Goal: Task Accomplishment & Management: Manage account settings

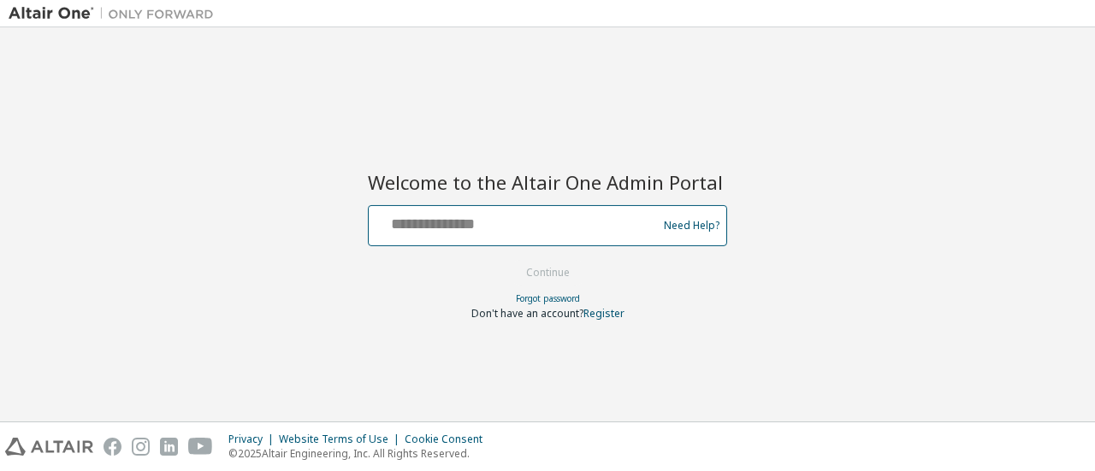
click at [564, 230] on input "text" at bounding box center [516, 222] width 280 height 25
click at [534, 222] on input "text" at bounding box center [516, 222] width 280 height 25
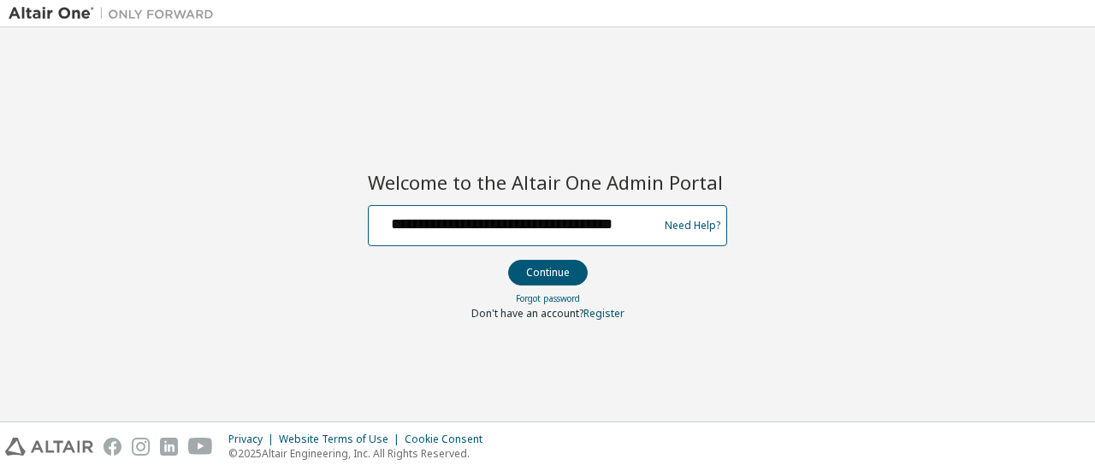
scroll to position [0, 27]
type input "**********"
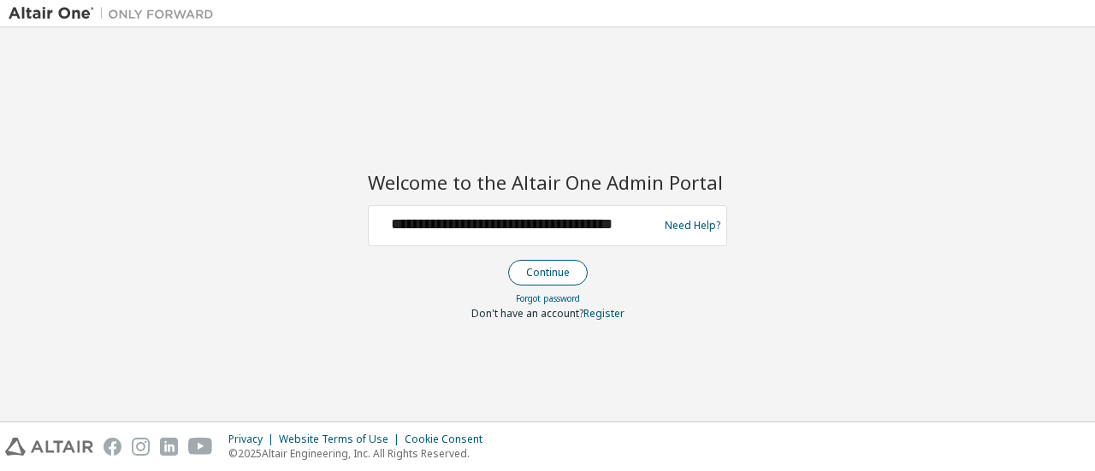
click at [564, 275] on button "Continue" at bounding box center [548, 273] width 80 height 26
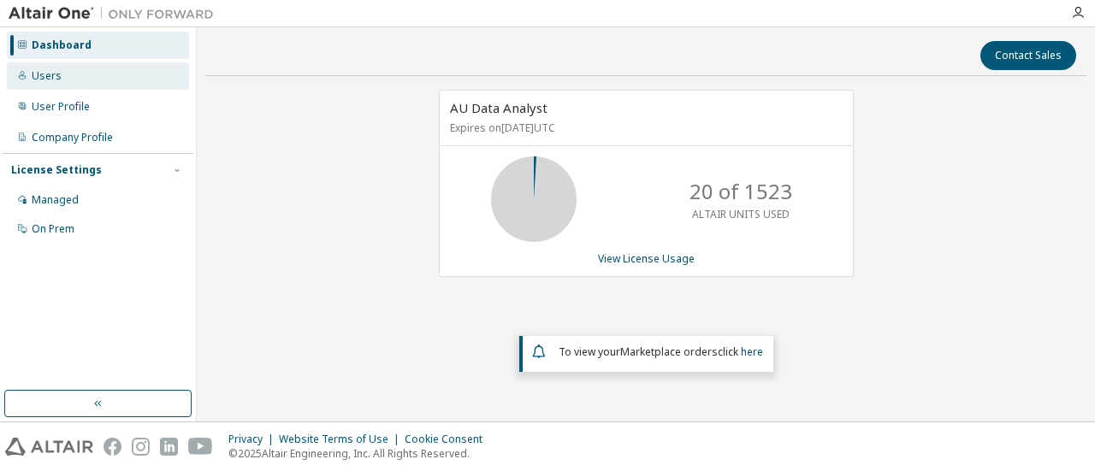
click at [58, 72] on div "Users" at bounding box center [47, 76] width 30 height 14
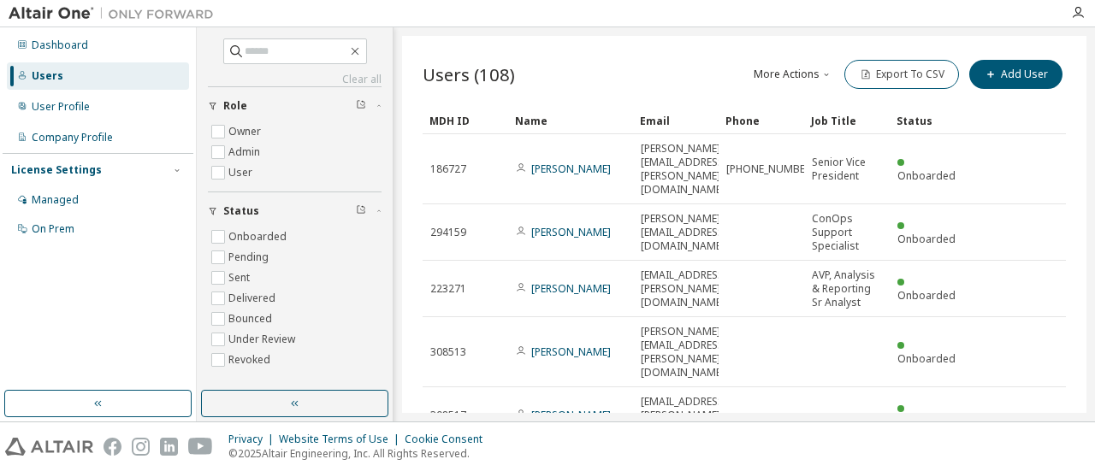
click at [821, 69] on icon "button" at bounding box center [826, 74] width 10 height 10
click at [589, 80] on div "Users (108) More Actions Import From CSV Export To CSV Add User" at bounding box center [744, 74] width 643 height 36
click at [91, 107] on div "User Profile" at bounding box center [98, 106] width 182 height 27
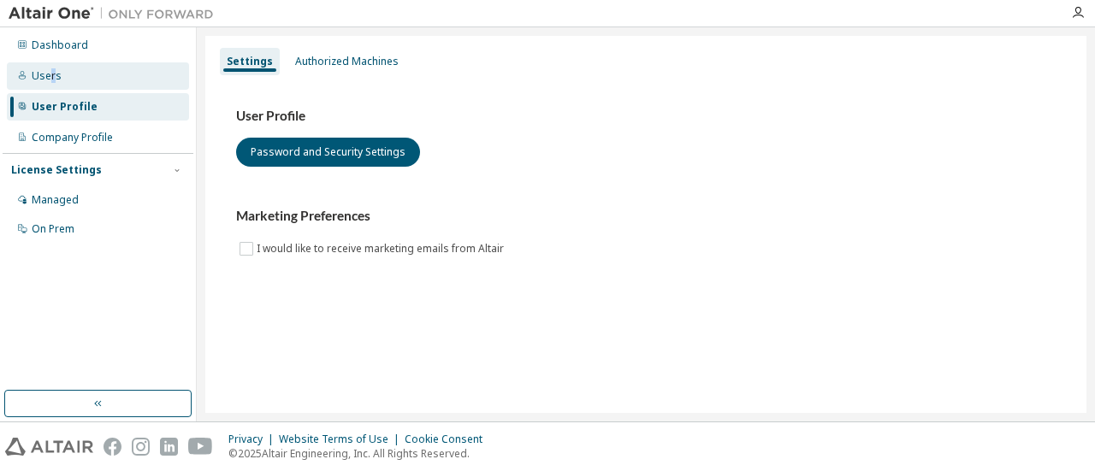
click at [52, 80] on div "Users" at bounding box center [47, 76] width 30 height 14
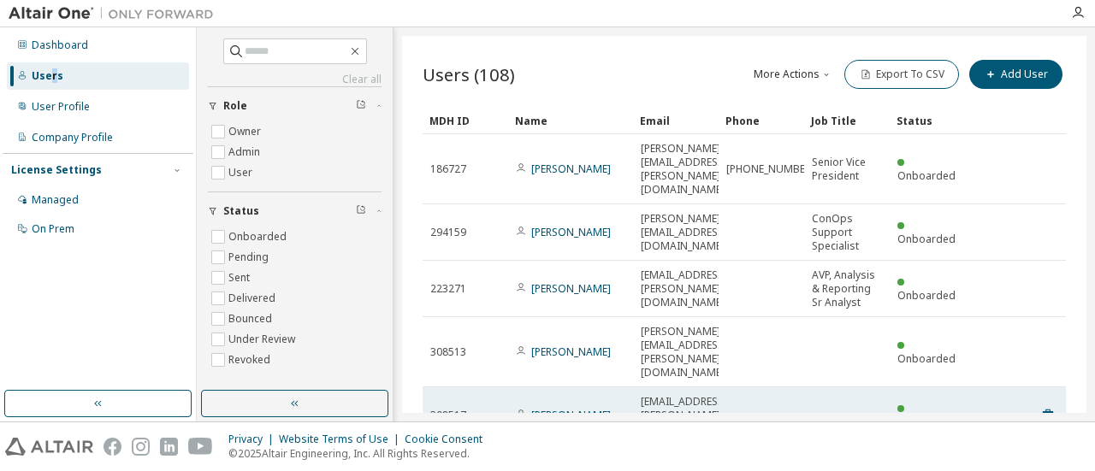
scroll to position [159, 0]
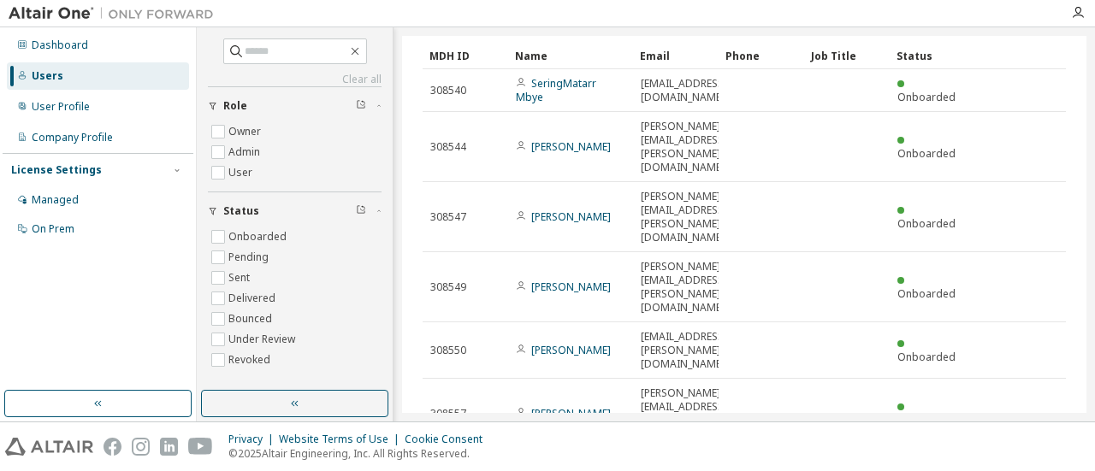
scroll to position [104, 0]
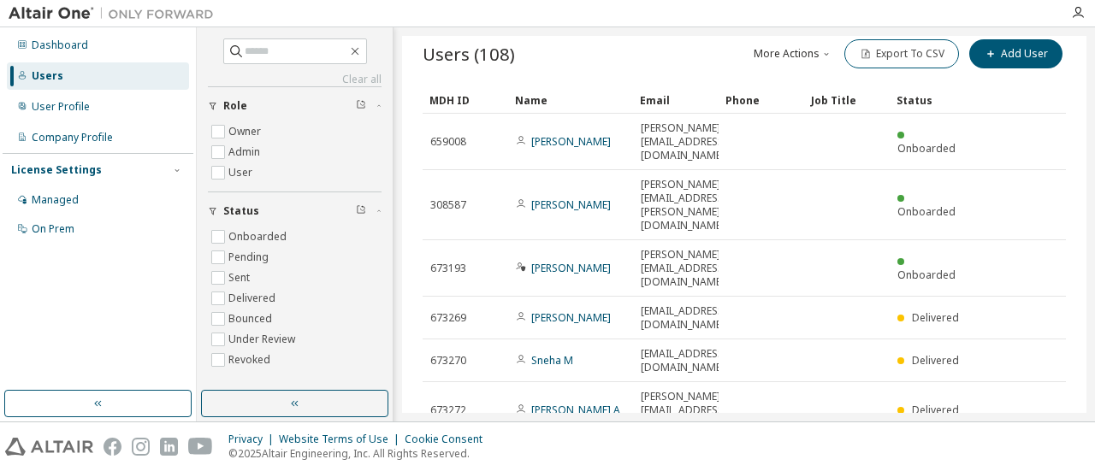
scroll to position [0, 0]
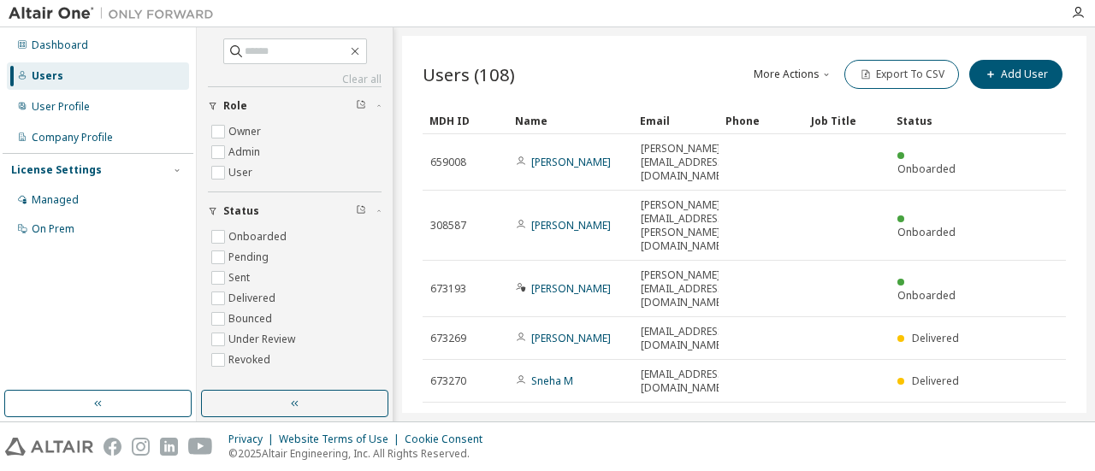
click at [658, 115] on div "Email" at bounding box center [676, 120] width 72 height 27
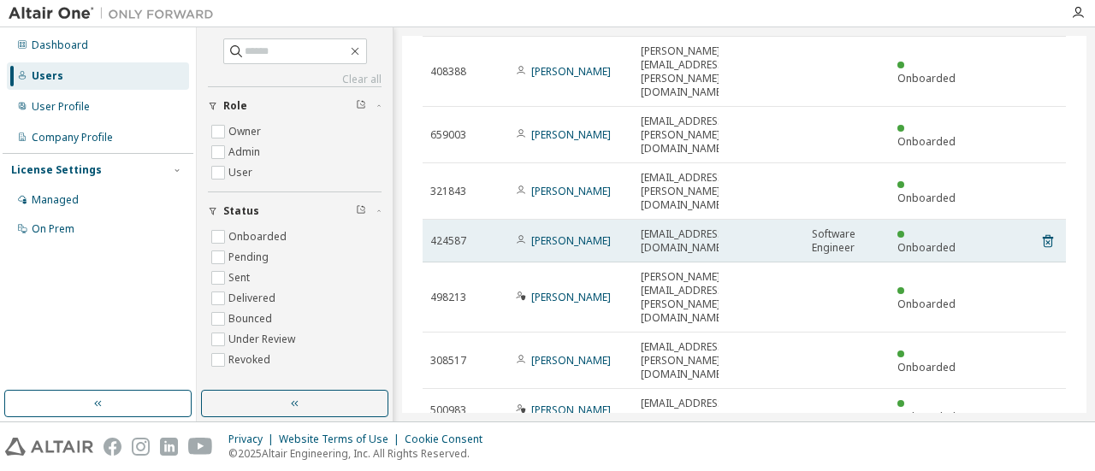
scroll to position [145, 0]
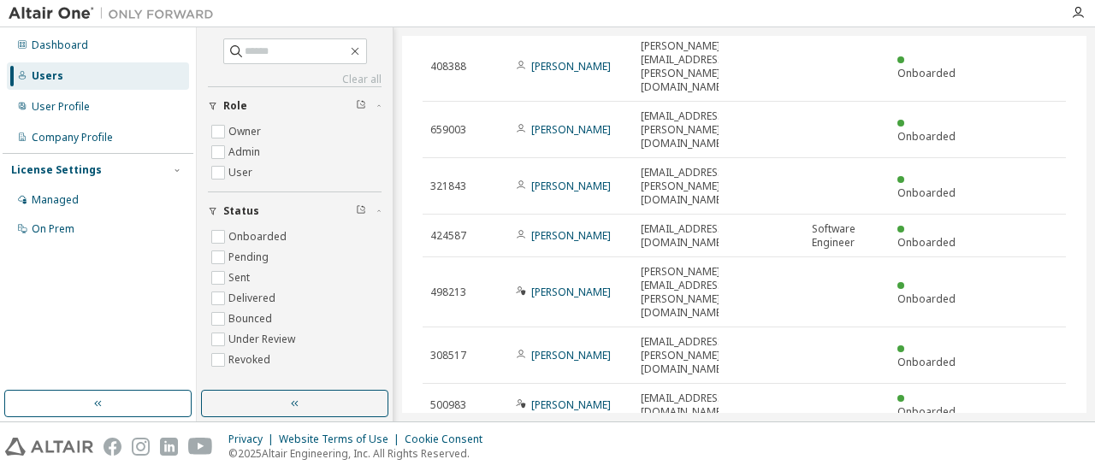
type input "*"
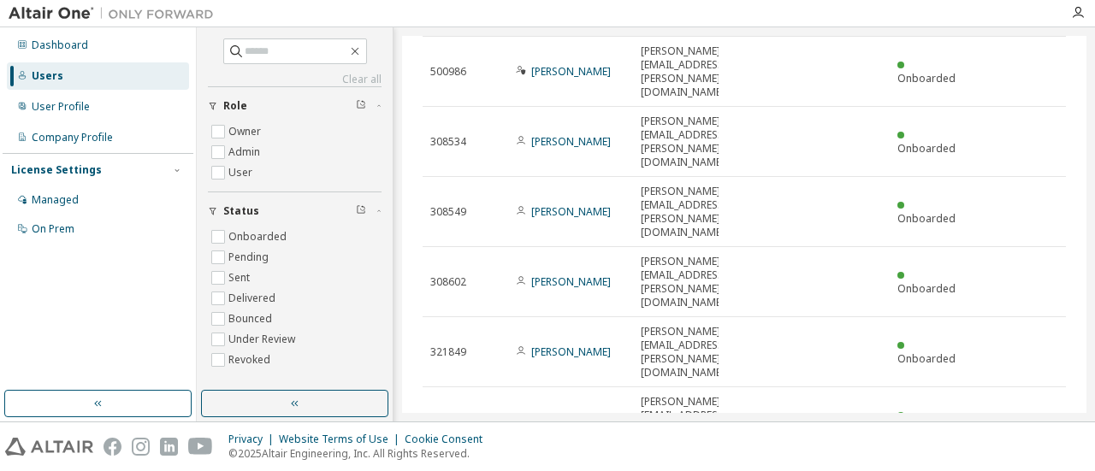
scroll to position [159, 0]
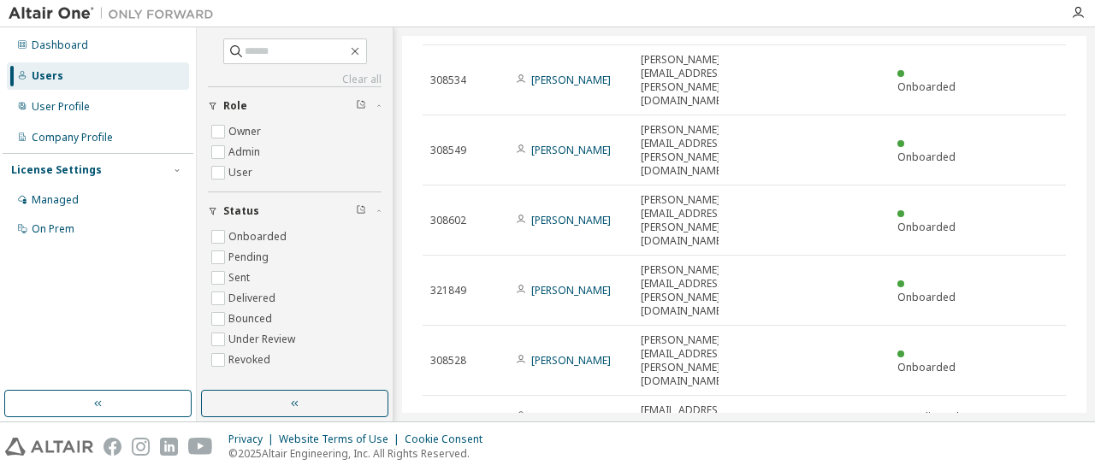
click at [760, 460] on span "[PHONE_NUMBER]" at bounding box center [770, 467] width 88 height 14
click at [762, 460] on span "[PHONE_NUMBER]" at bounding box center [770, 467] width 88 height 14
click at [830, 447] on span "Strategic Ops & Entrps Automat" at bounding box center [847, 467] width 70 height 41
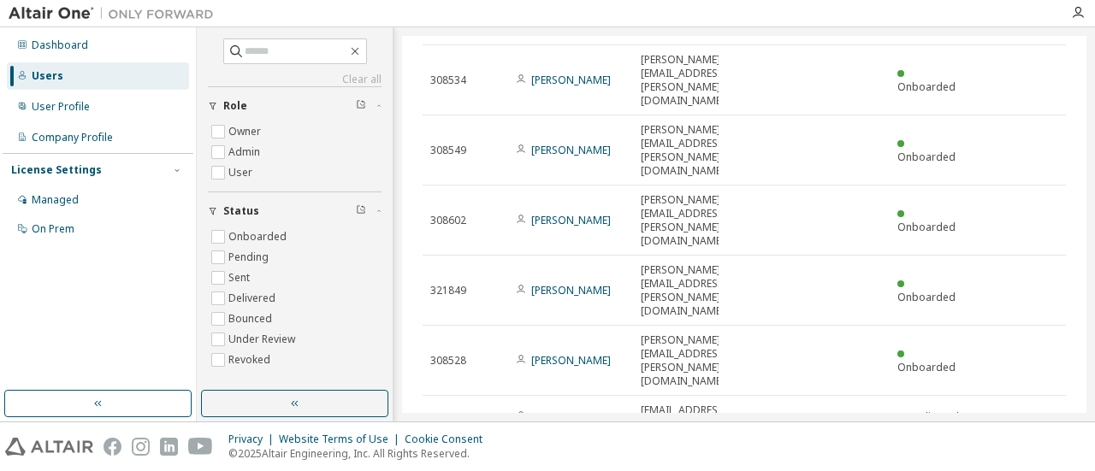
click at [465, 460] on span "511456" at bounding box center [448, 467] width 36 height 14
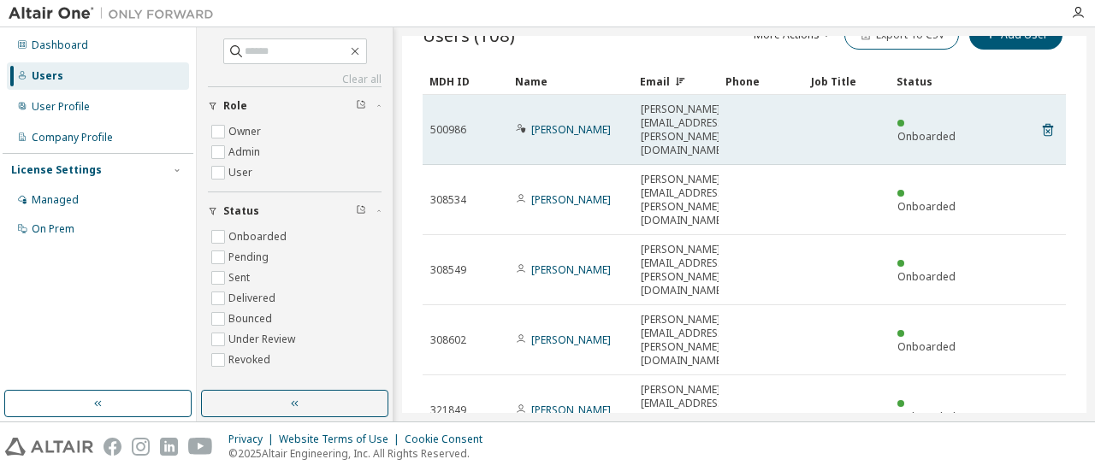
scroll to position [0, 0]
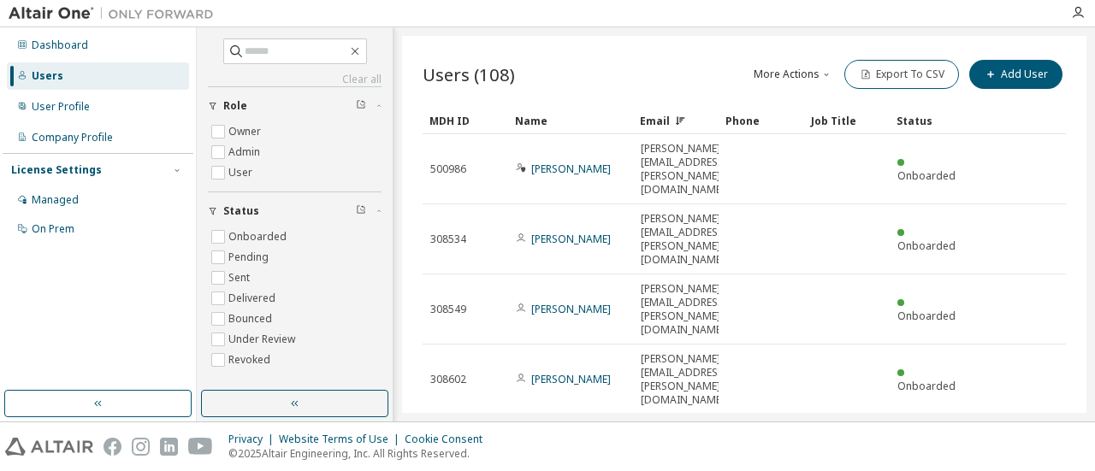
click at [822, 74] on icon "button" at bounding box center [826, 74] width 10 height 10
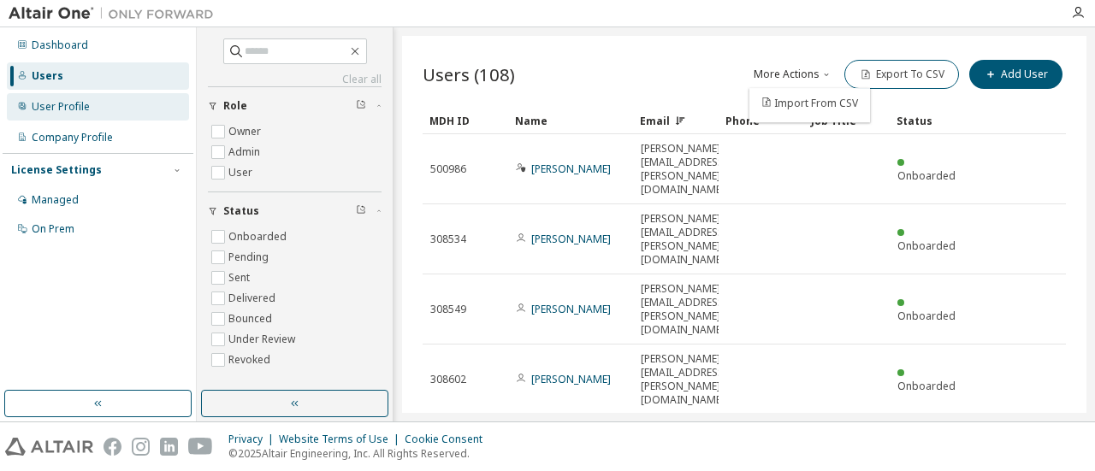
click at [84, 107] on div "User Profile" at bounding box center [61, 107] width 58 height 14
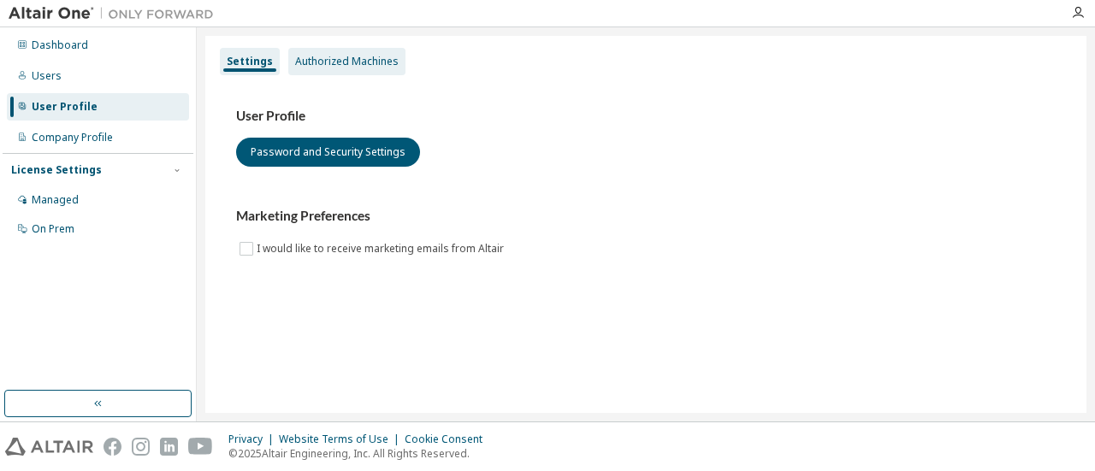
click at [353, 59] on div "Authorized Machines" at bounding box center [347, 62] width 104 height 14
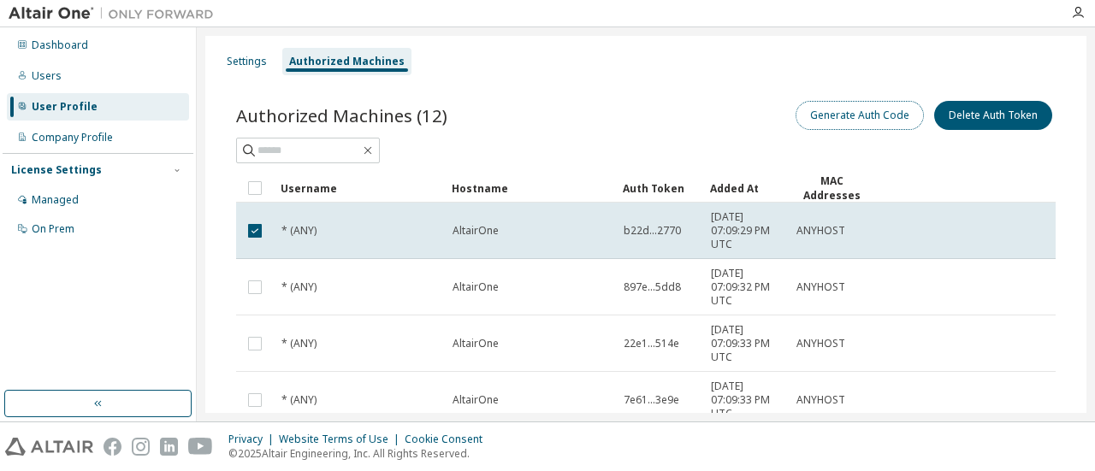
click at [874, 122] on button "Generate Auth Code" at bounding box center [860, 115] width 128 height 29
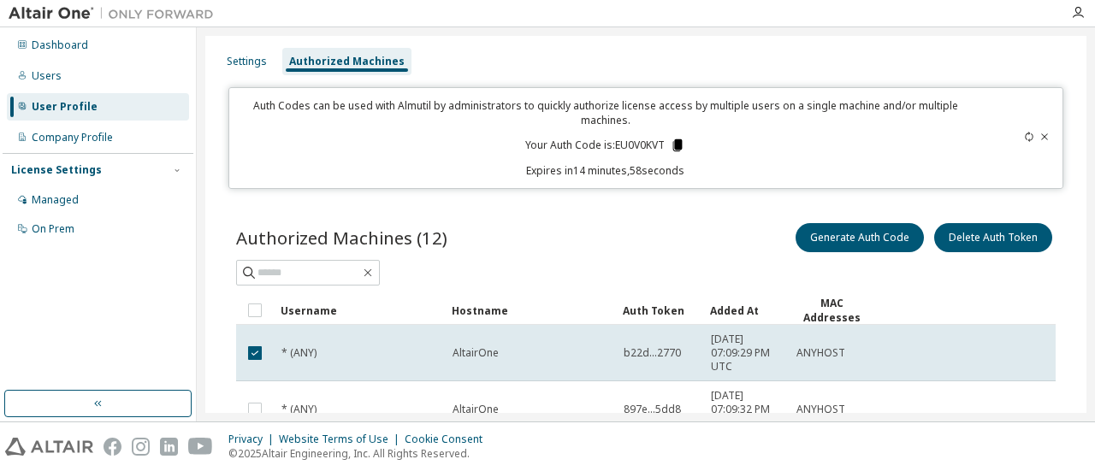
click at [673, 142] on icon at bounding box center [677, 145] width 9 height 12
